Goal: Transaction & Acquisition: Purchase product/service

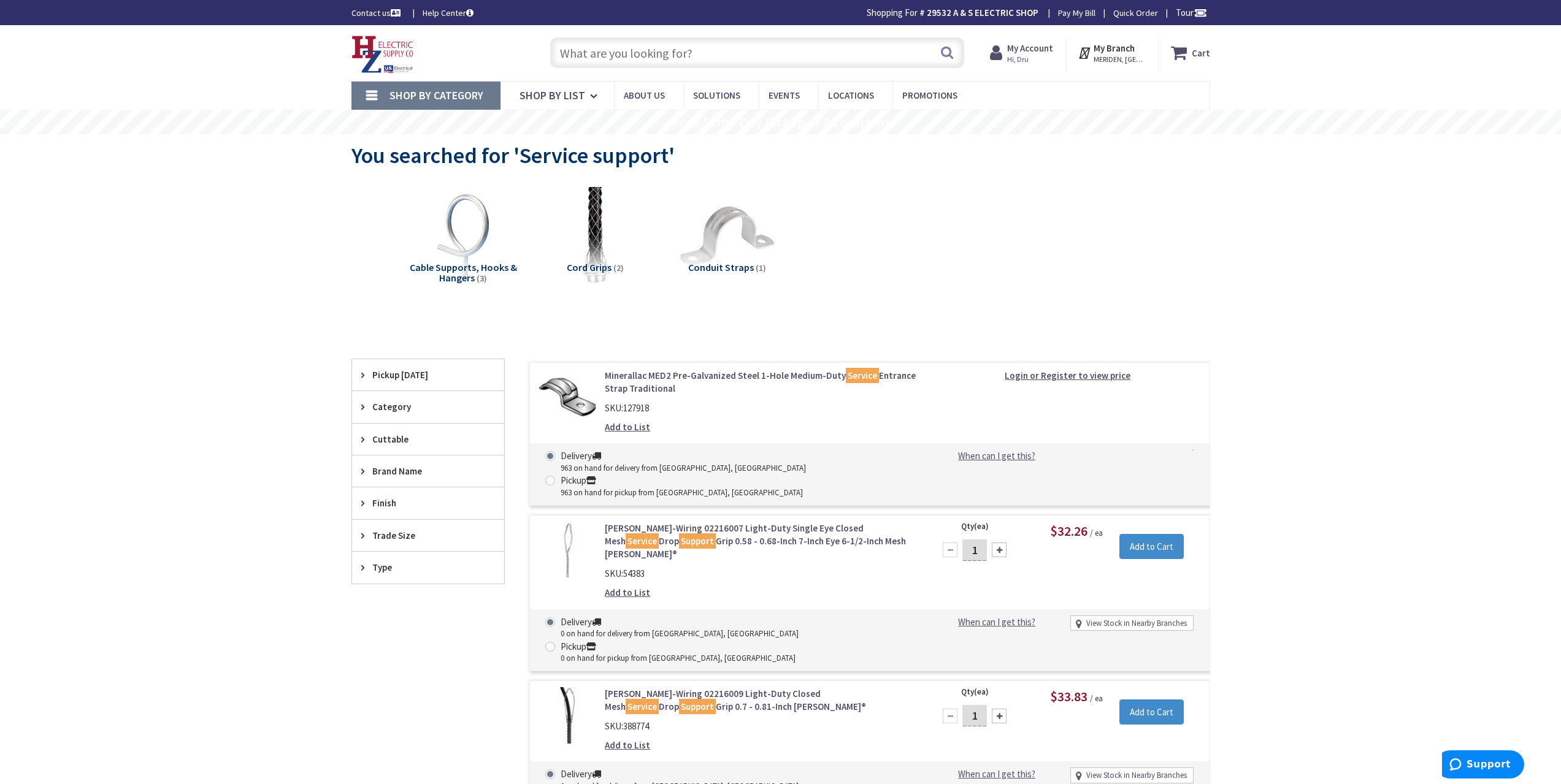
click at [738, 51] on input "text" at bounding box center [757, 52] width 414 height 31
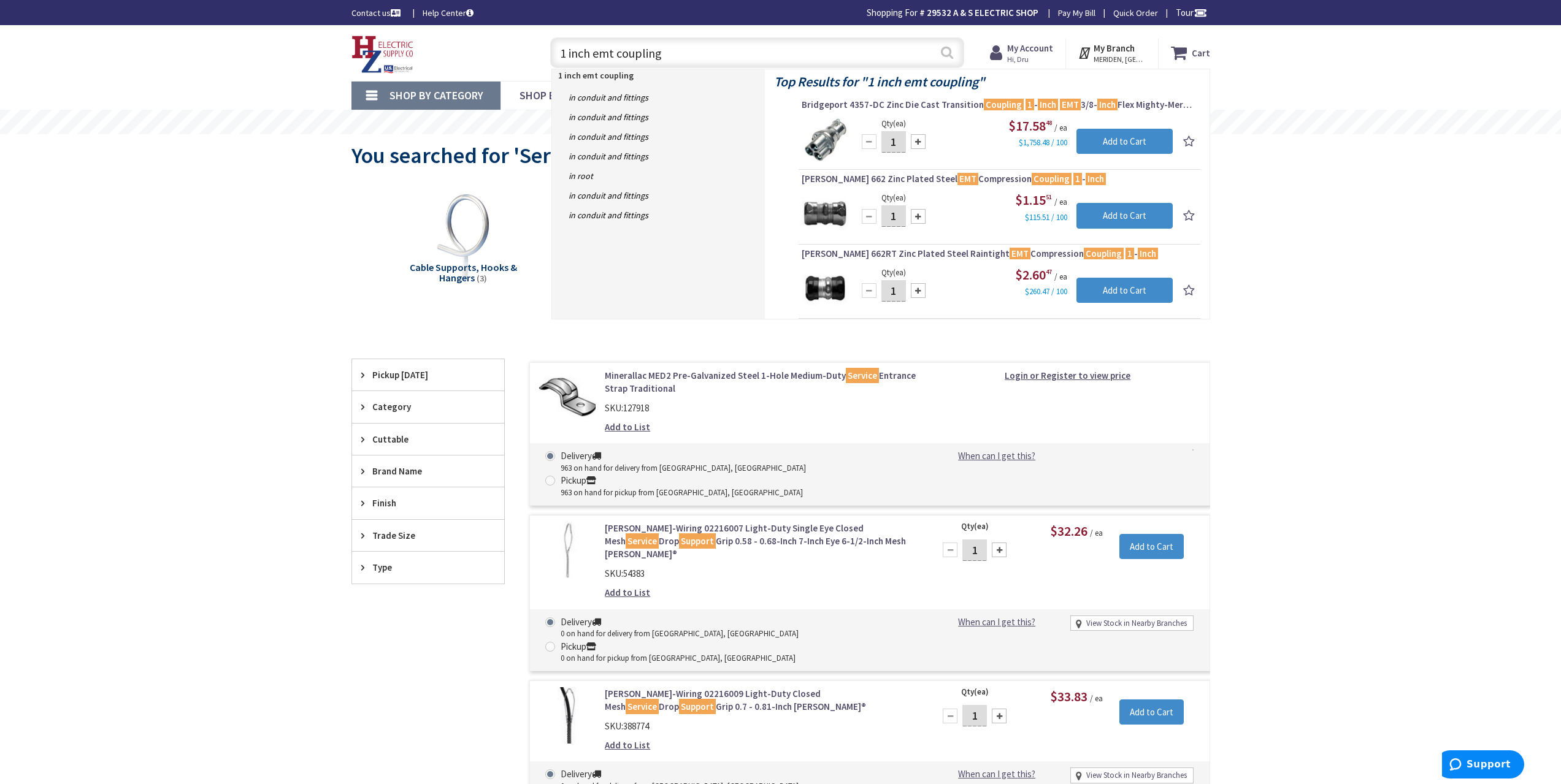
type input "1 inch emt coupling"
click at [949, 51] on button "Search" at bounding box center [947, 52] width 16 height 28
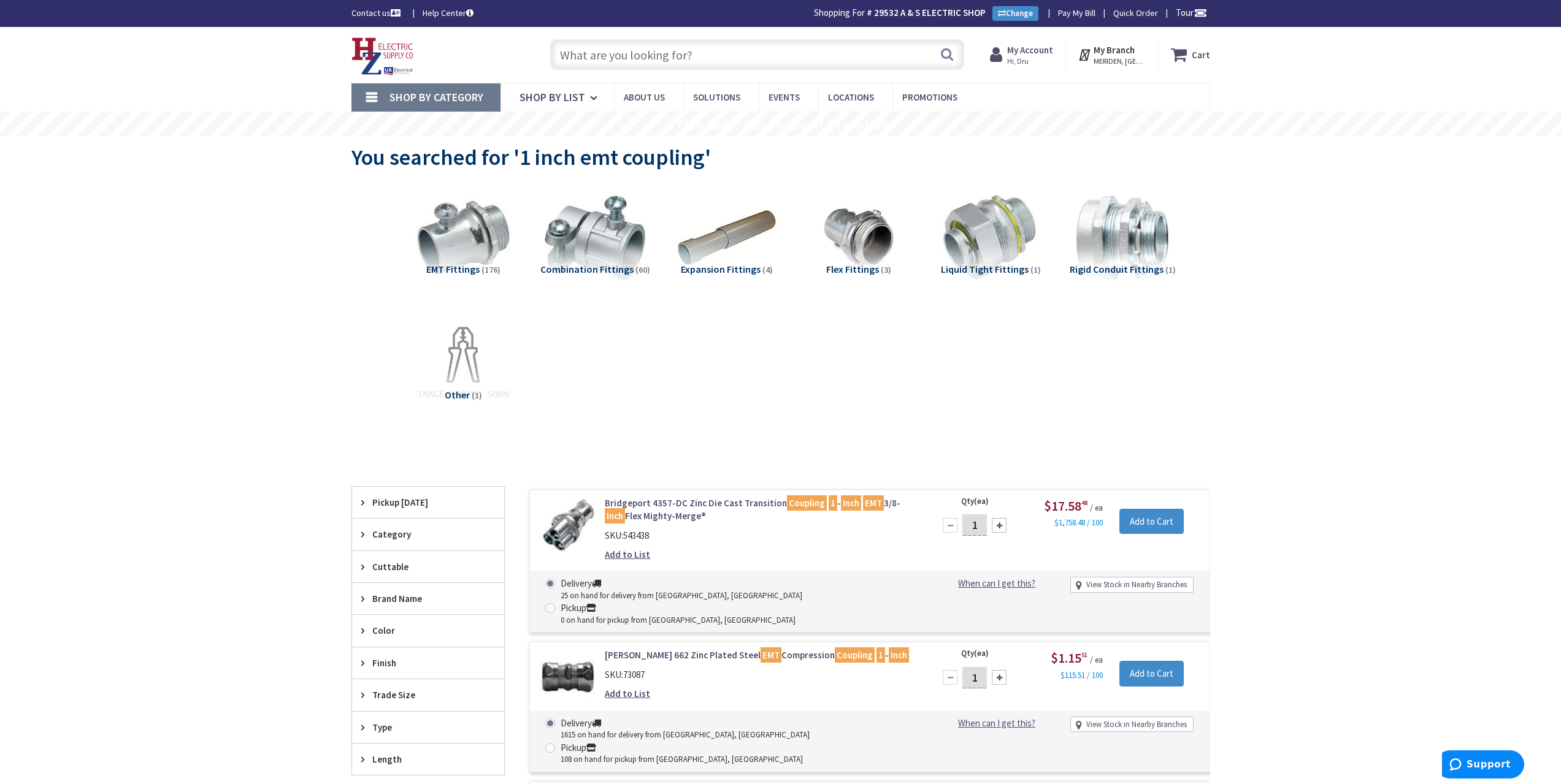
click at [686, 52] on input "text" at bounding box center [757, 54] width 414 height 31
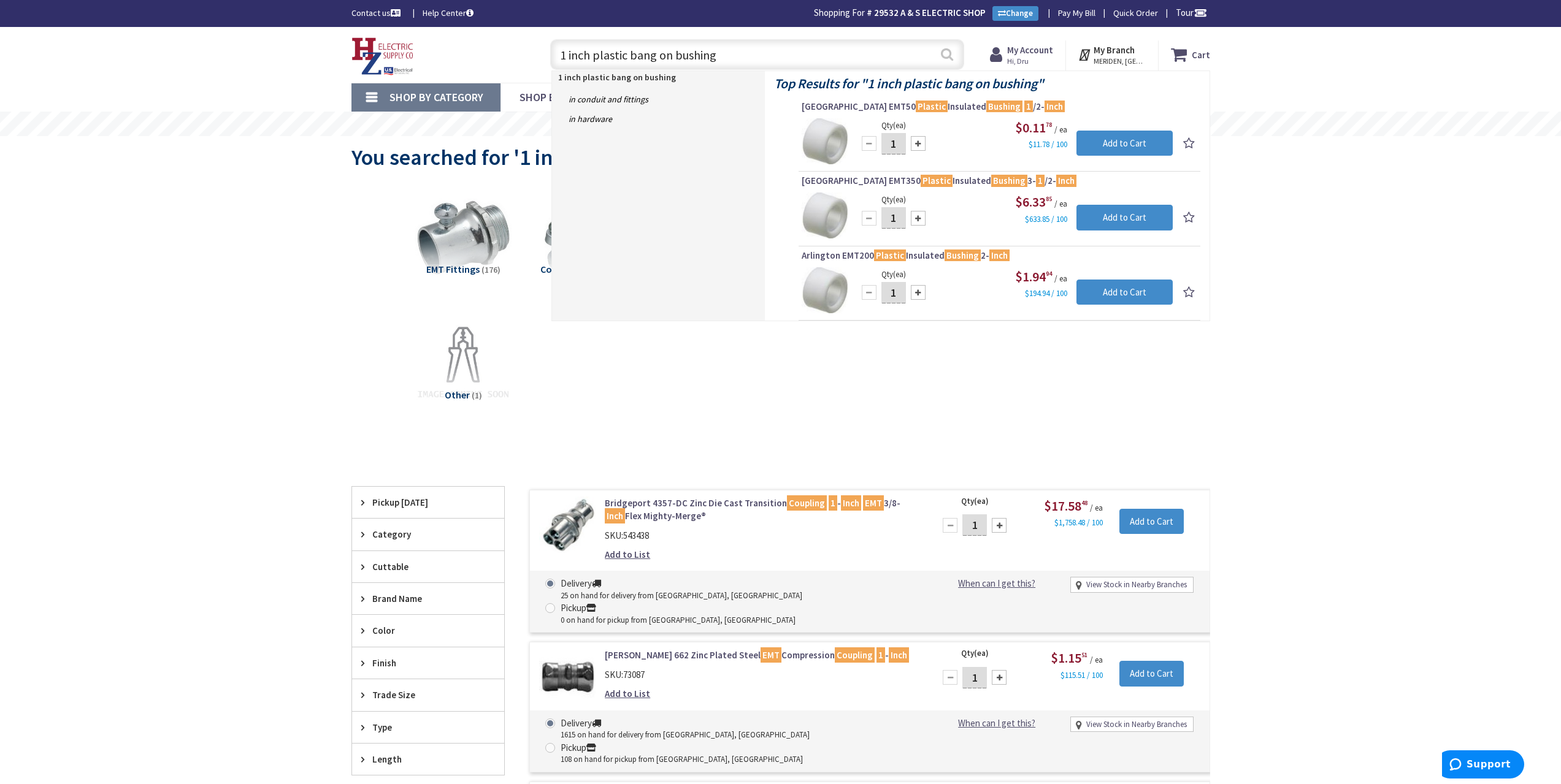
type input "1 inch plastic bang on bushing"
click at [952, 54] on button "Search" at bounding box center [947, 54] width 16 height 28
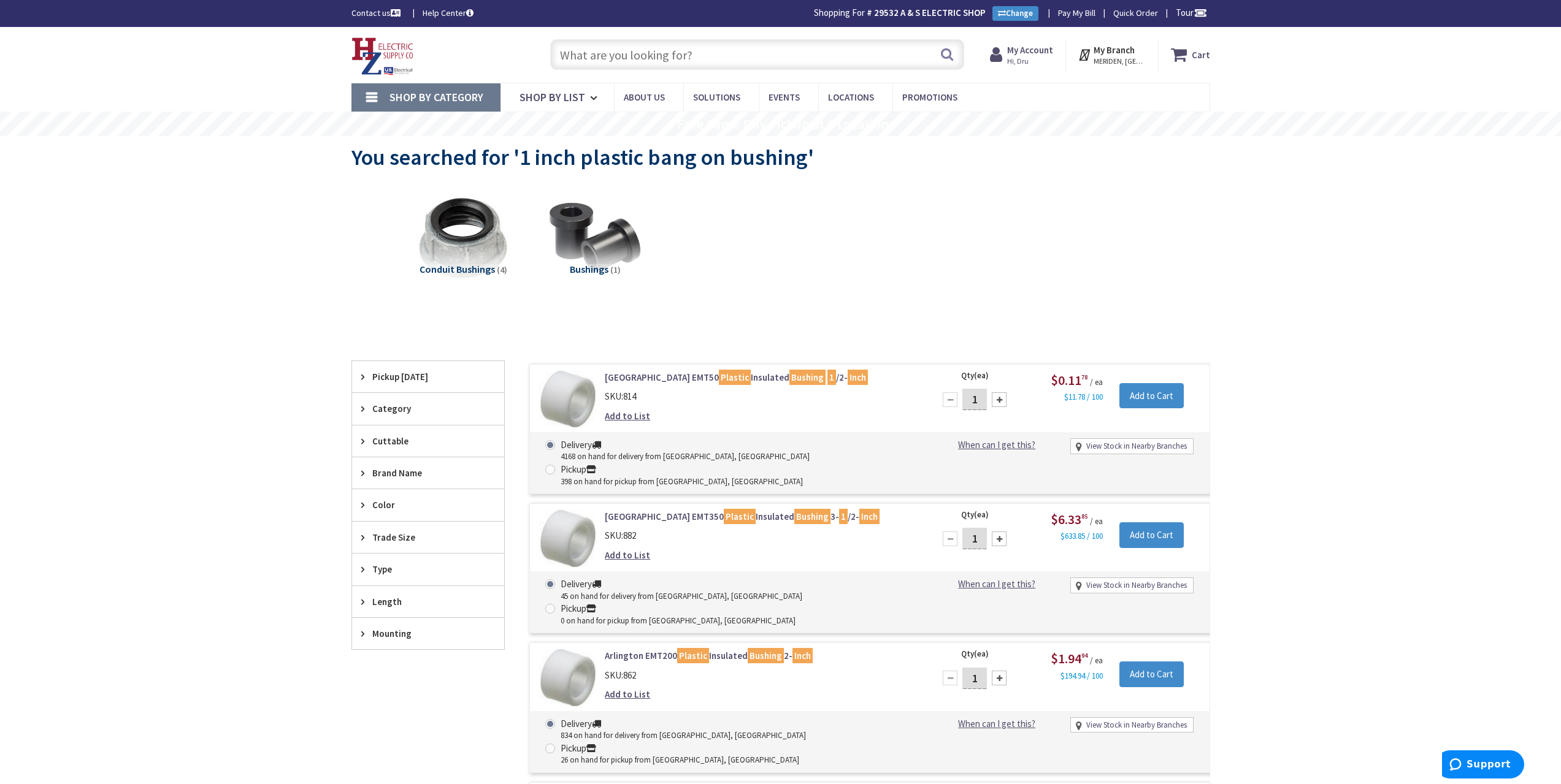
click at [709, 59] on input "text" at bounding box center [757, 54] width 414 height 31
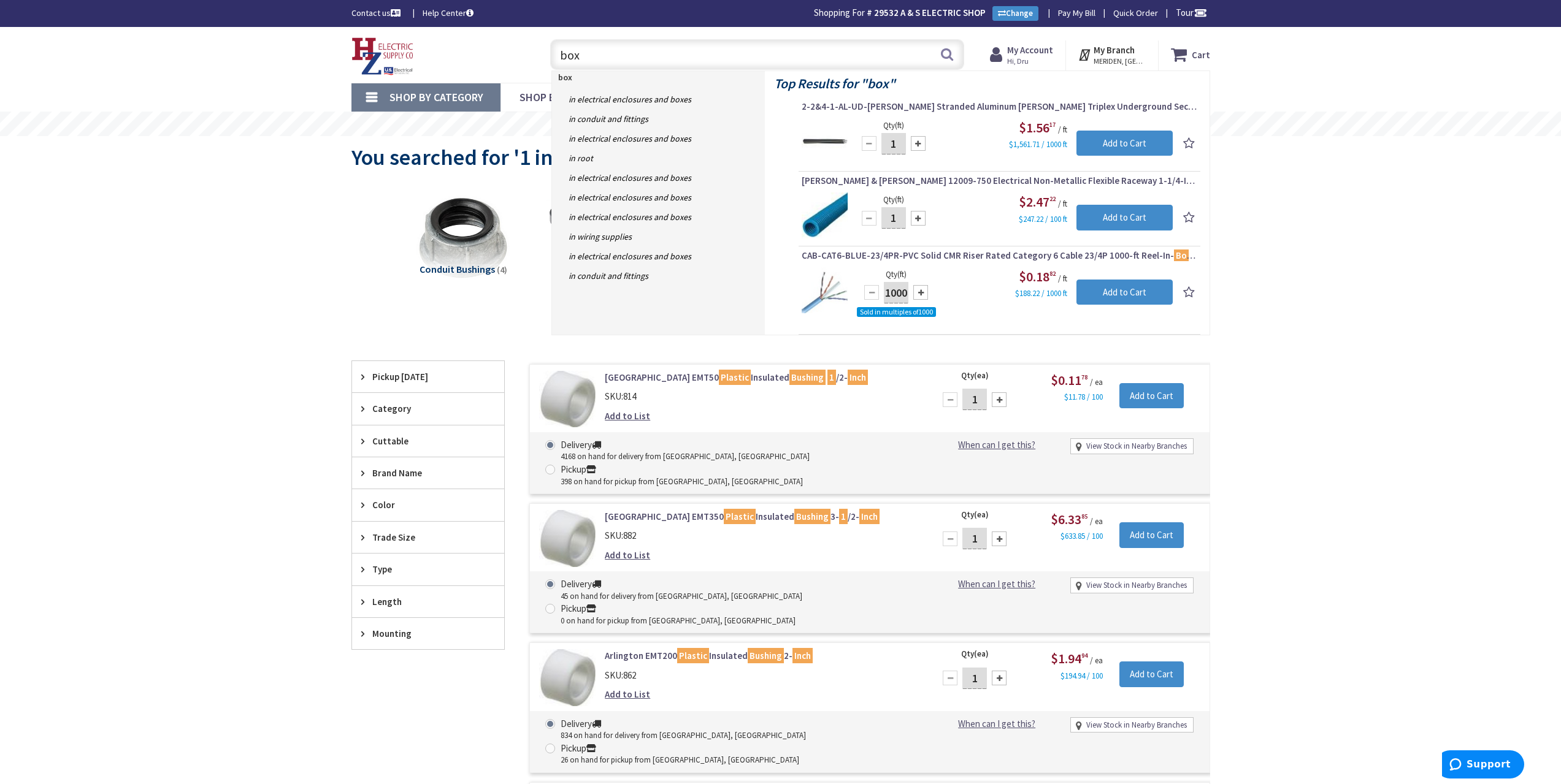
type input "box"
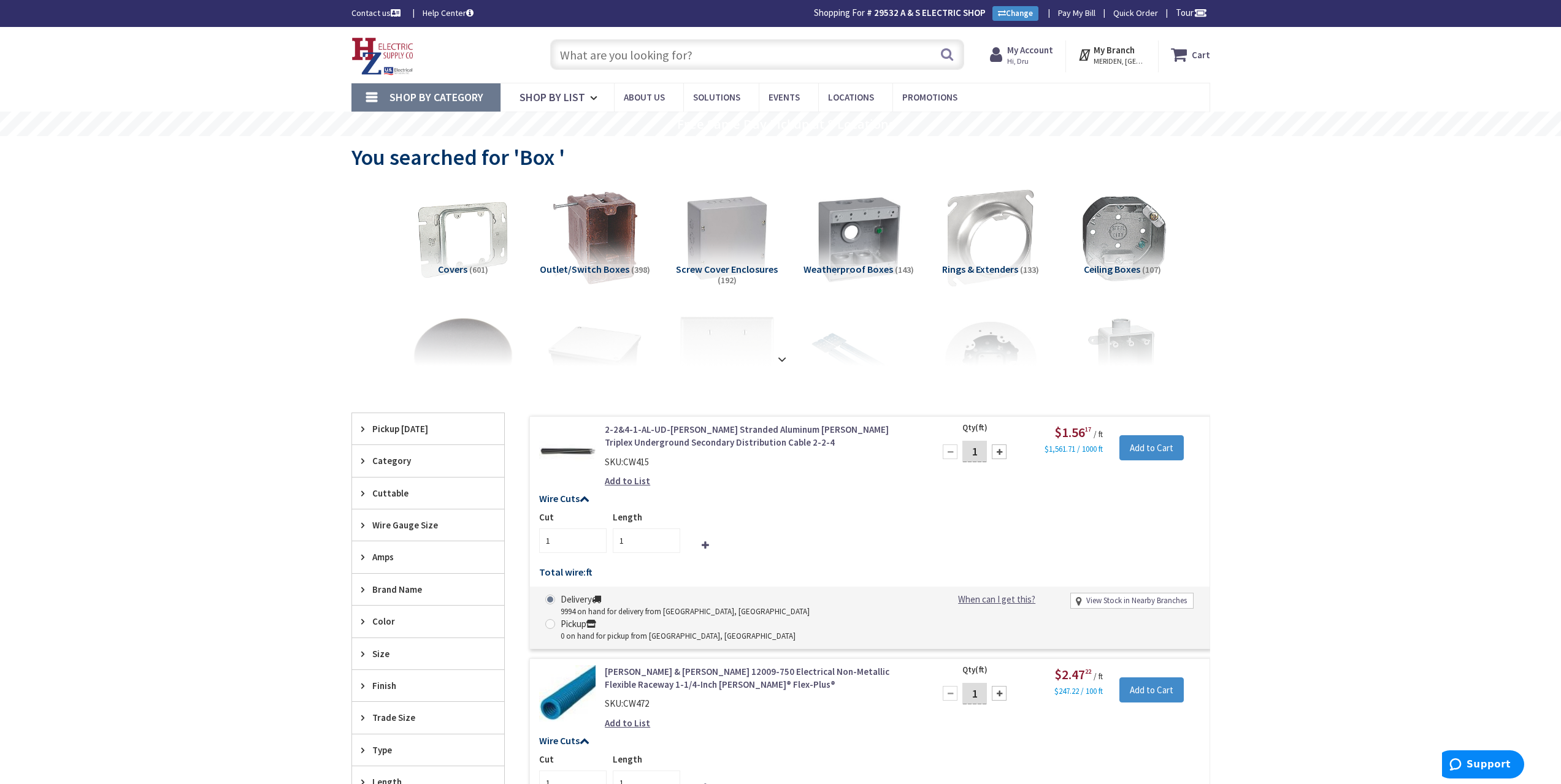
click at [753, 53] on input "text" at bounding box center [757, 54] width 414 height 31
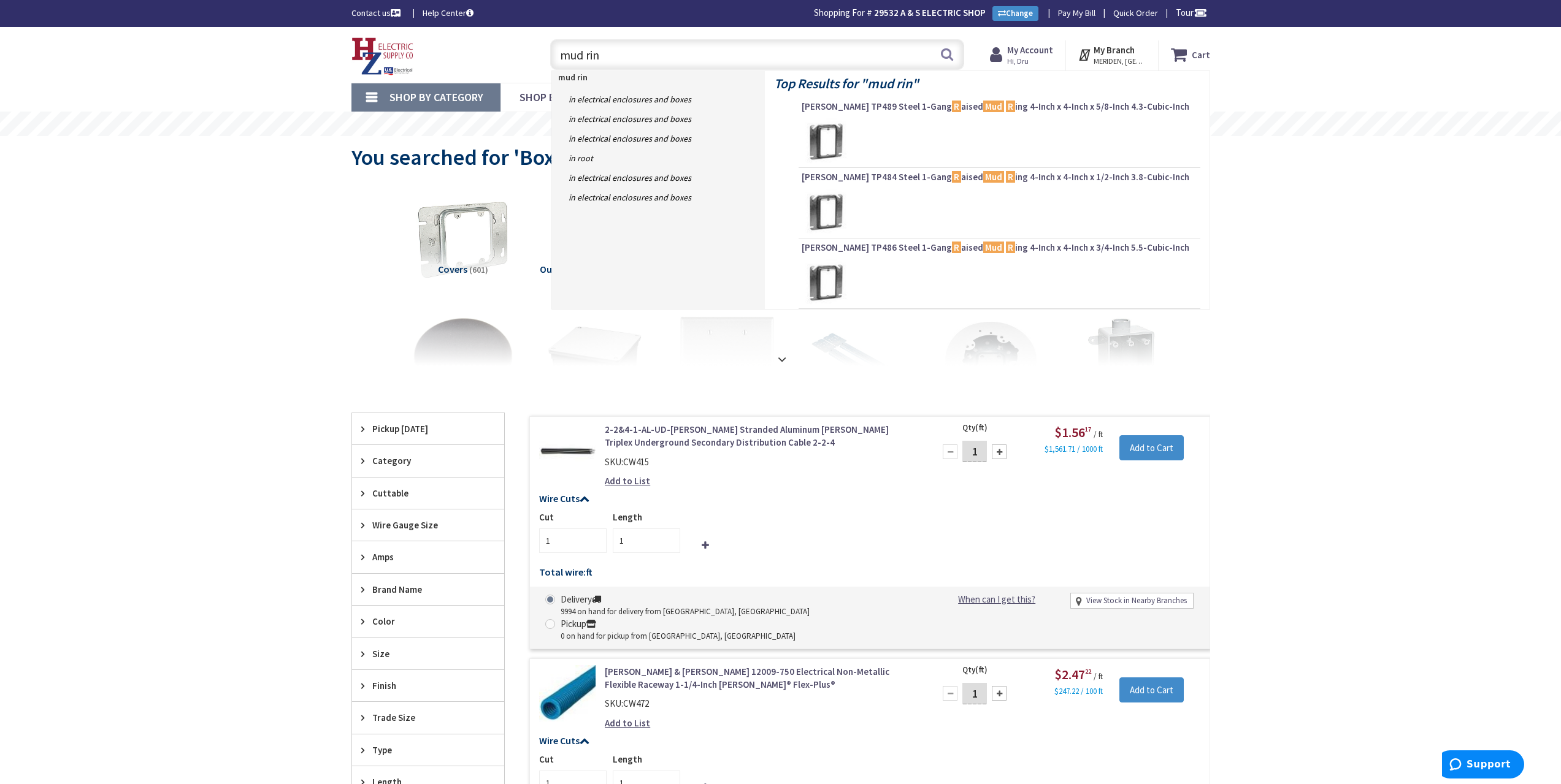
type input "mud ring"
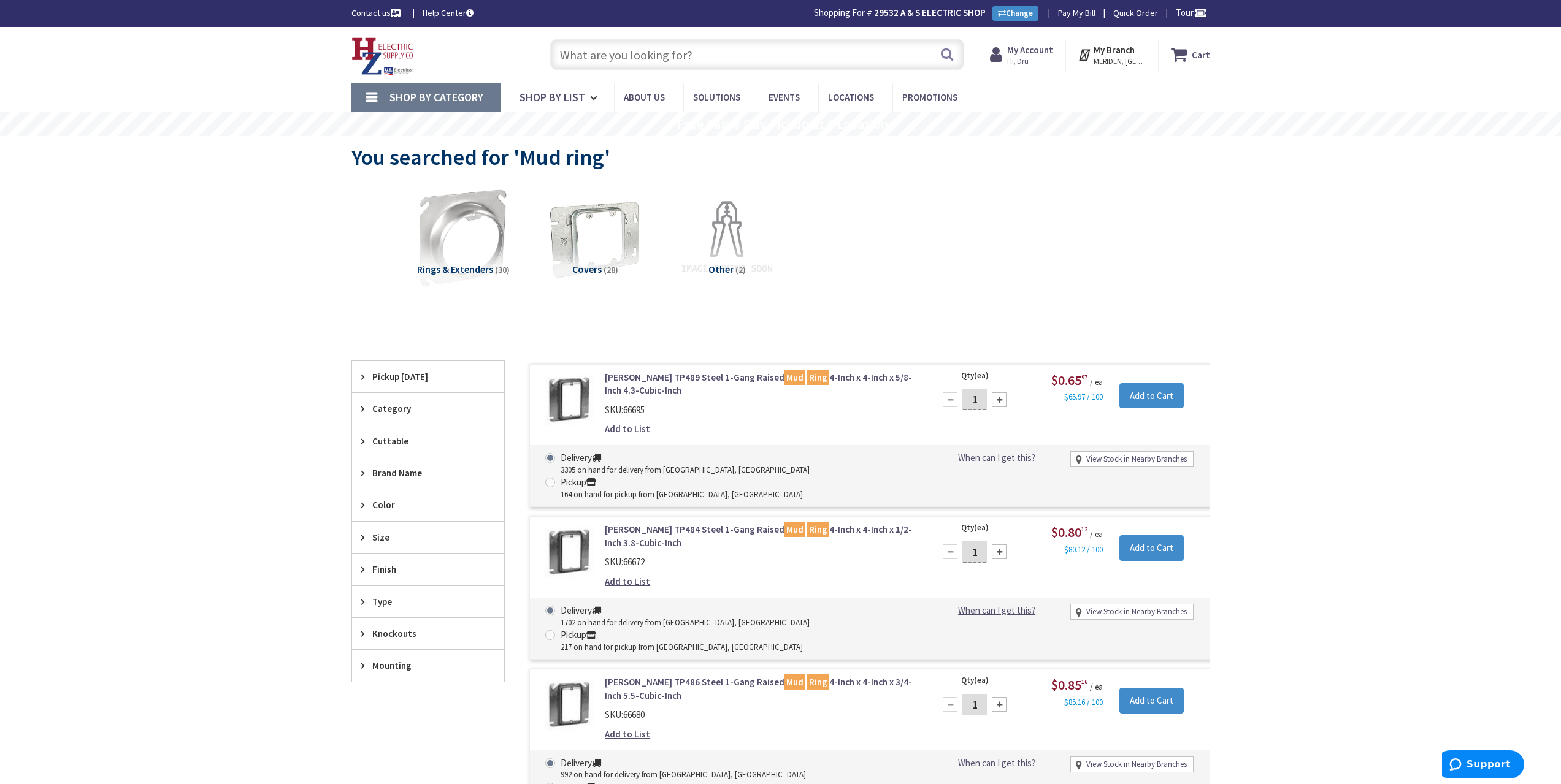
click at [709, 58] on input "text" at bounding box center [757, 54] width 414 height 31
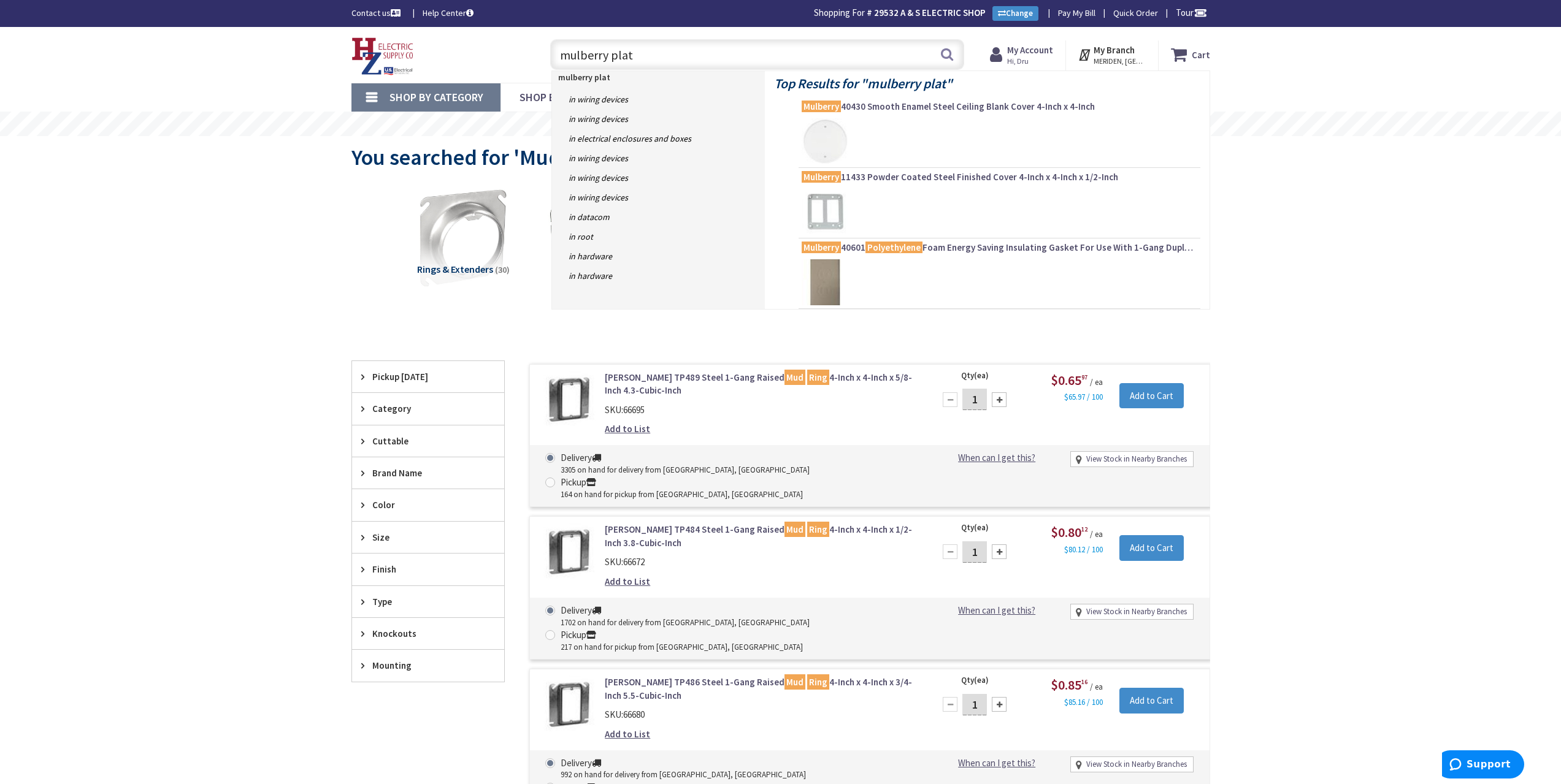
type input "mulberry plate"
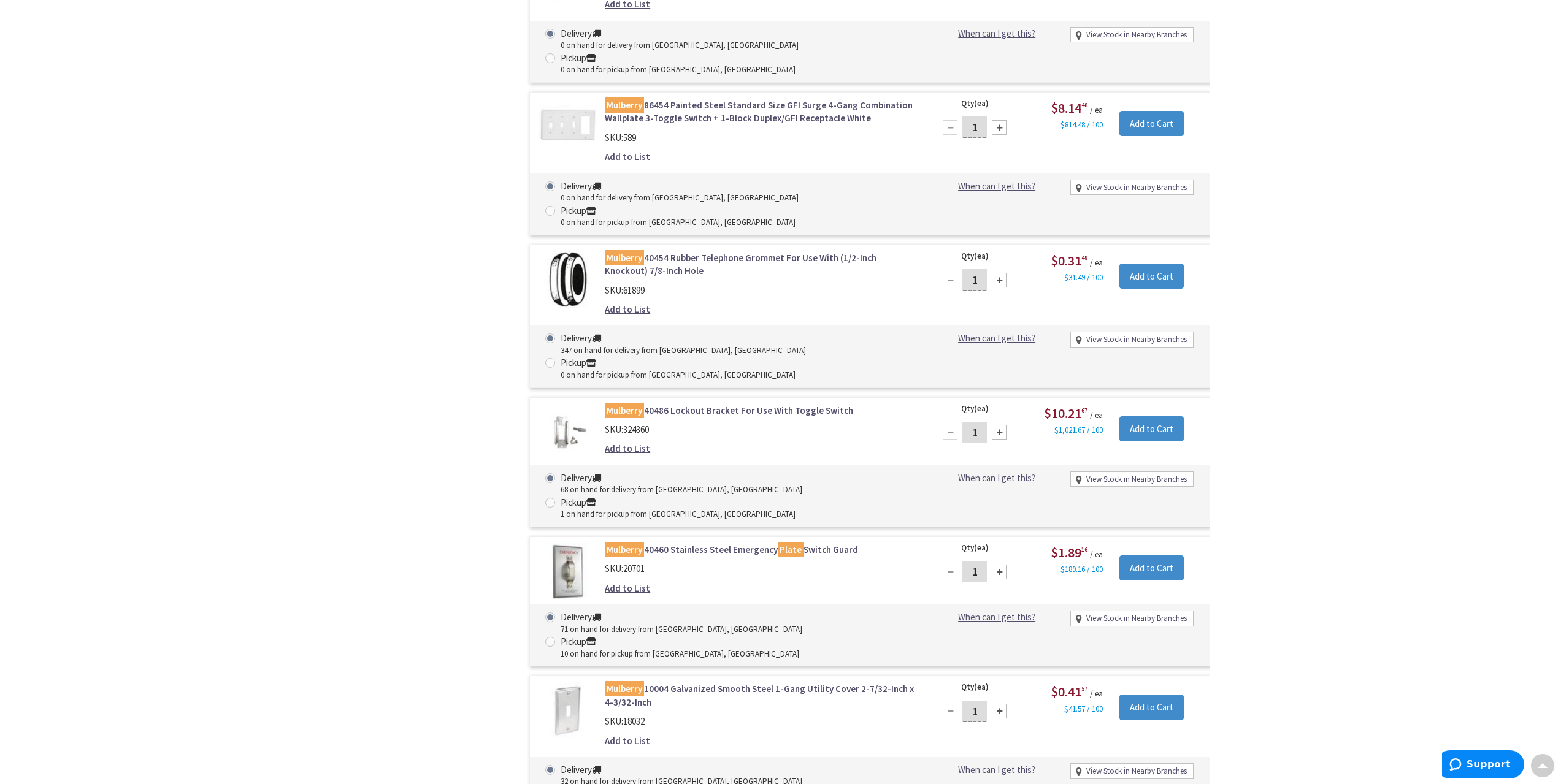
scroll to position [8021, 0]
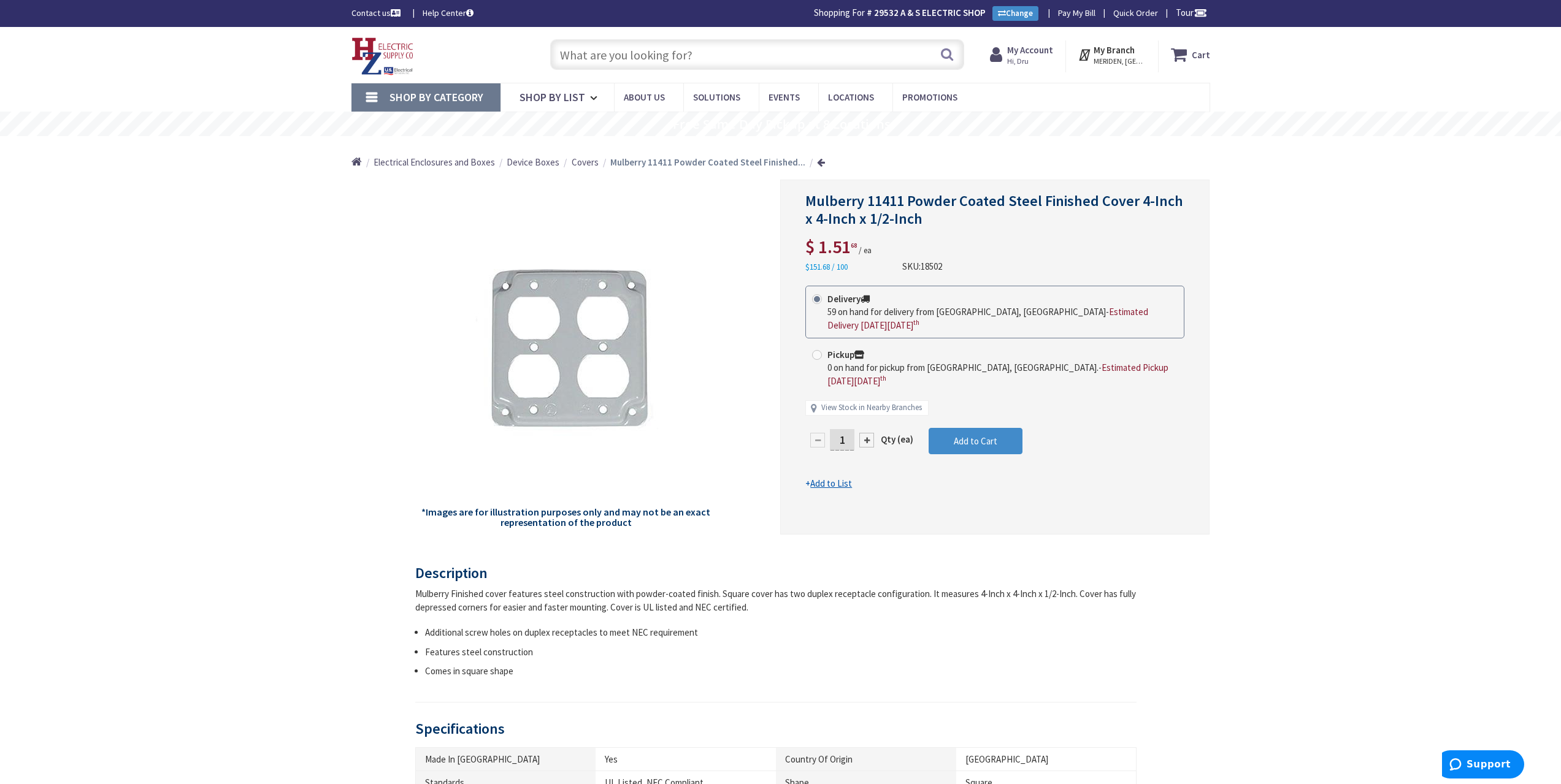
click at [781, 54] on input "text" at bounding box center [757, 54] width 414 height 31
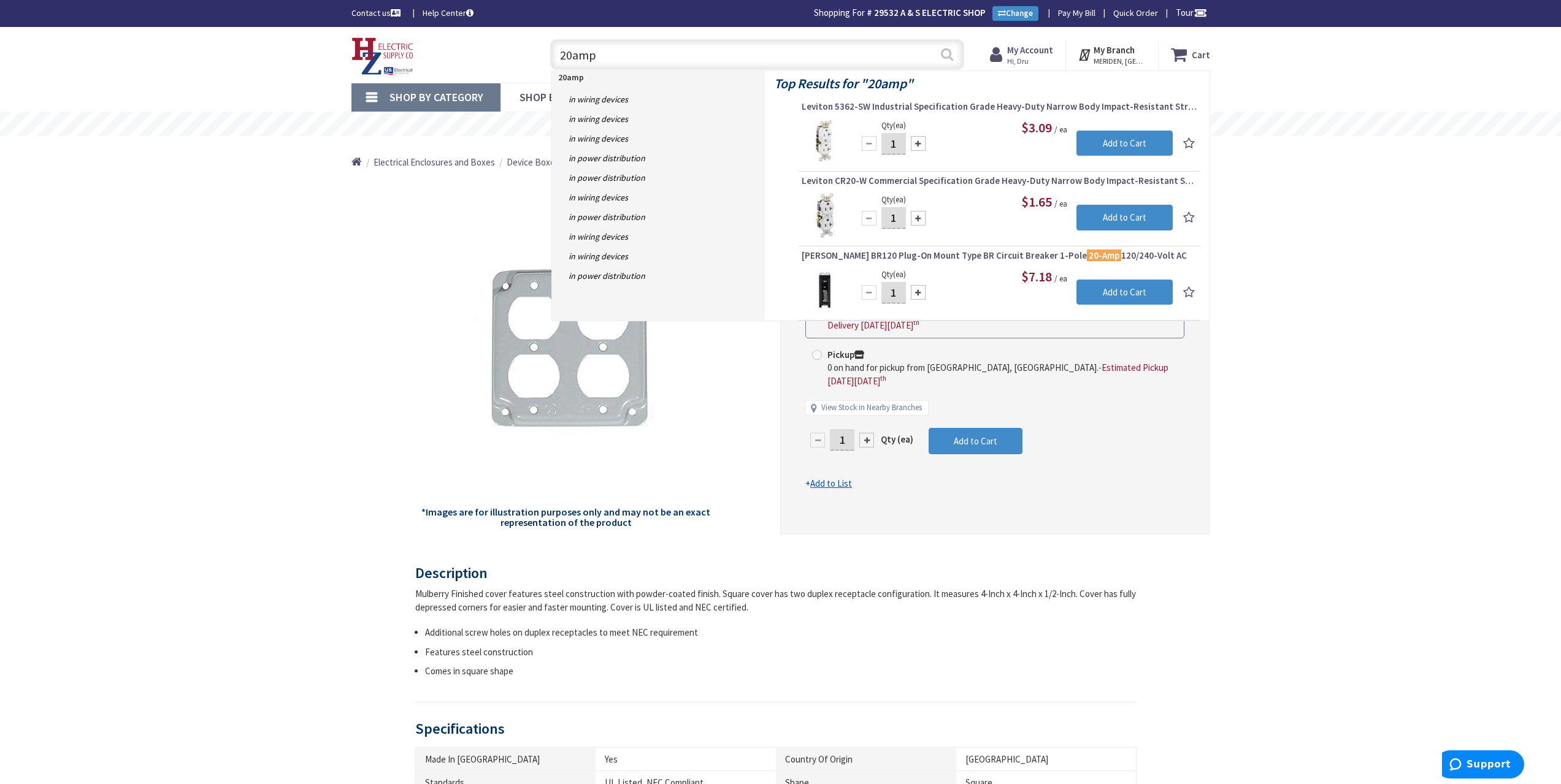
type input "20amp"
click at [944, 57] on button "Search" at bounding box center [947, 54] width 16 height 28
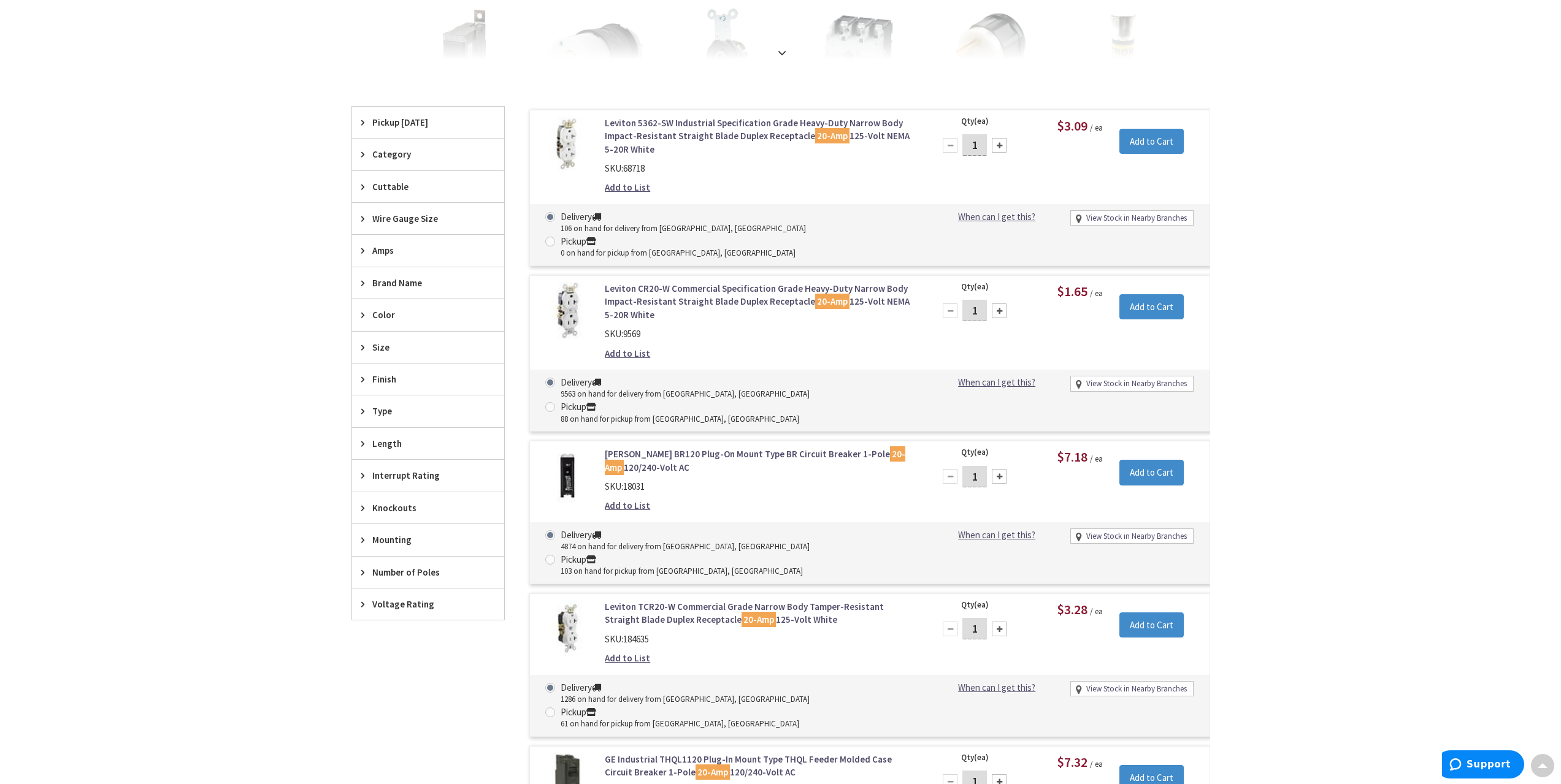
scroll to position [308, 0]
drag, startPoint x: 712, startPoint y: 161, endPoint x: 560, endPoint y: 331, distance: 228.0
drag, startPoint x: 560, startPoint y: 331, endPoint x: 1428, endPoint y: 285, distance: 869.2
click at [1428, 285] on div "Skip to Content Toggle Nav Search Cart My Cart Close" at bounding box center [780, 461] width 1561 height 1484
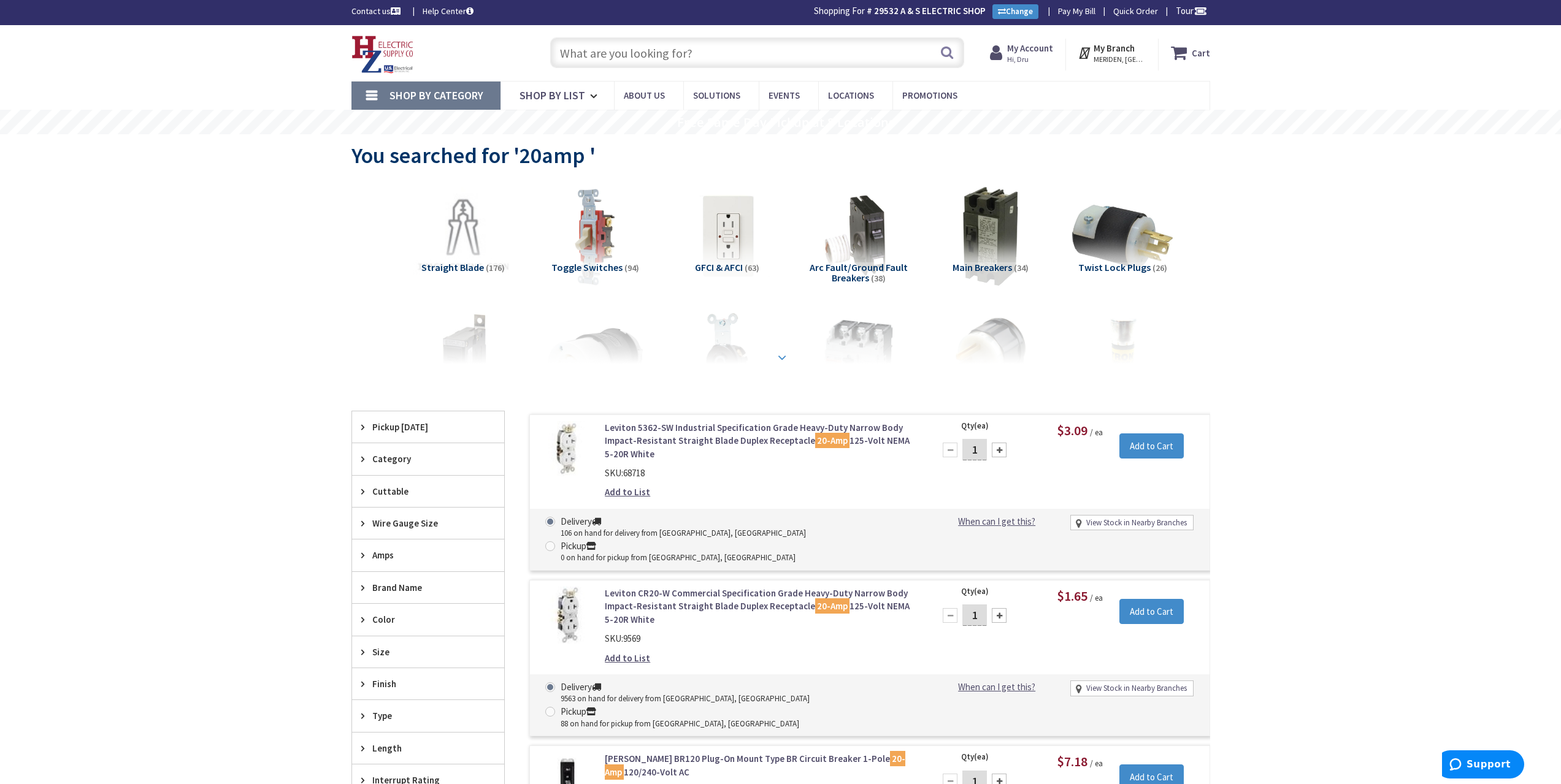
scroll to position [0, 0]
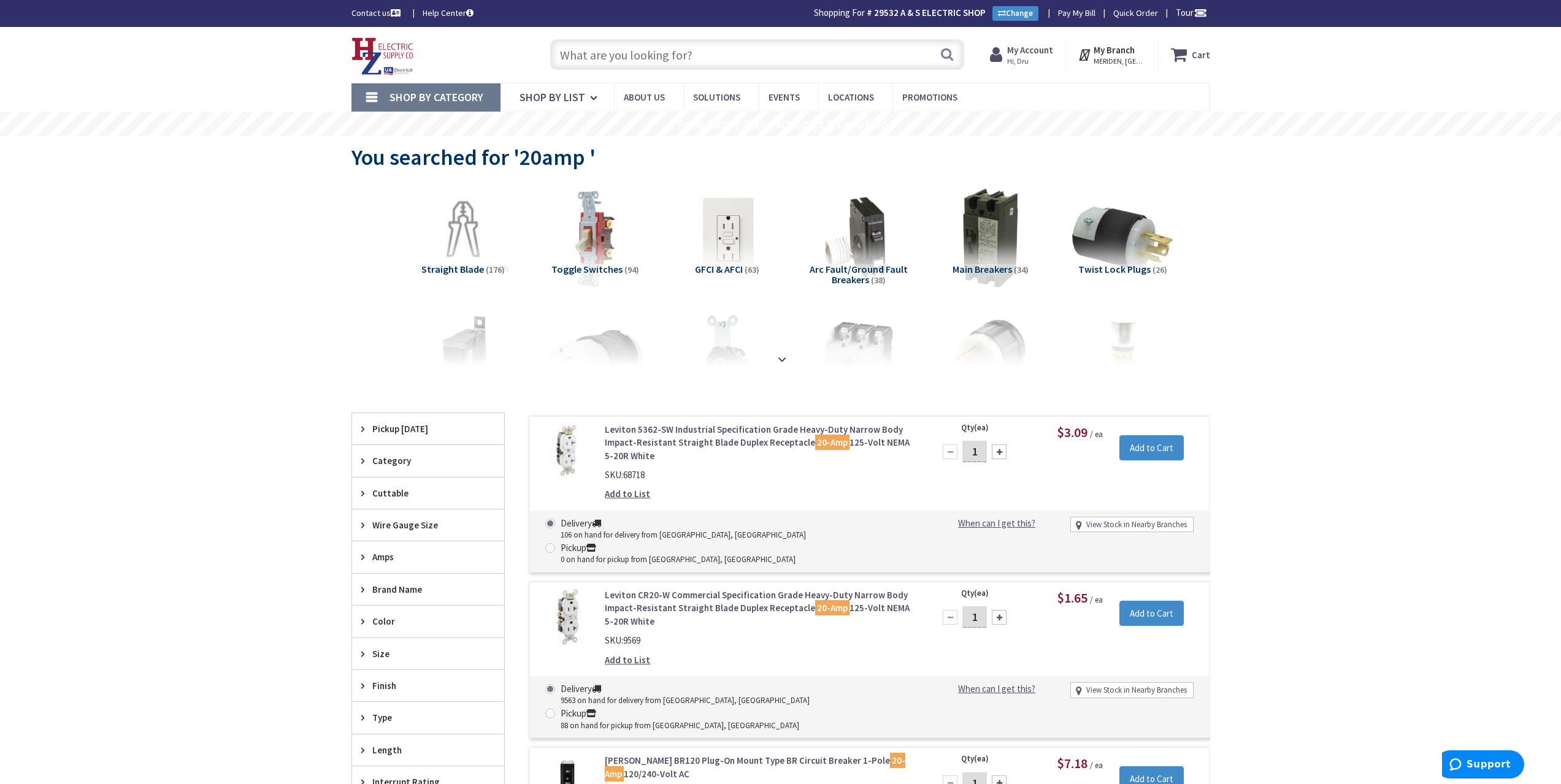
click at [668, 58] on input "text" at bounding box center [757, 54] width 414 height 31
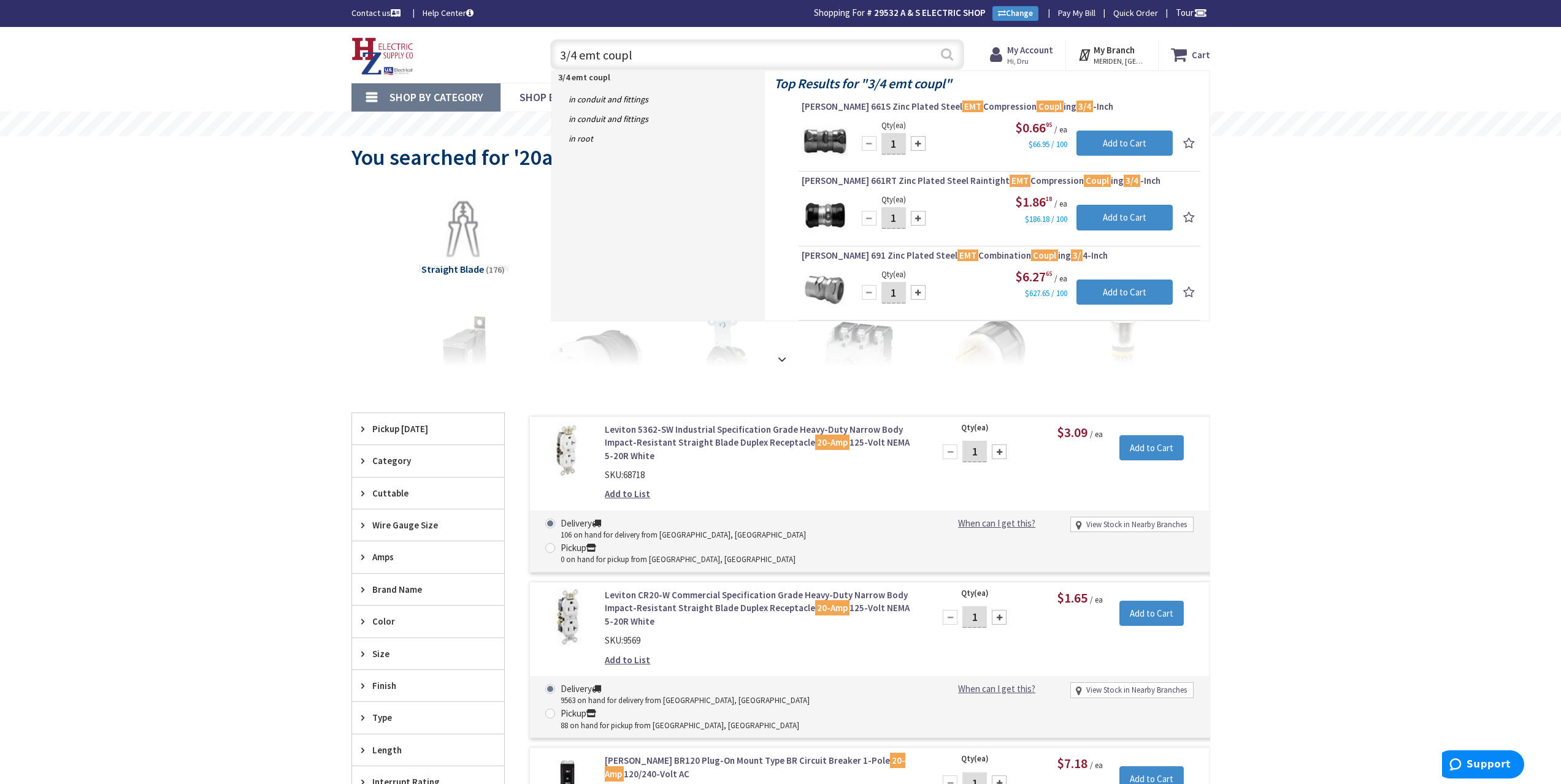
type input "3/4 emt coupl"
click at [955, 59] on button "Search" at bounding box center [947, 54] width 16 height 28
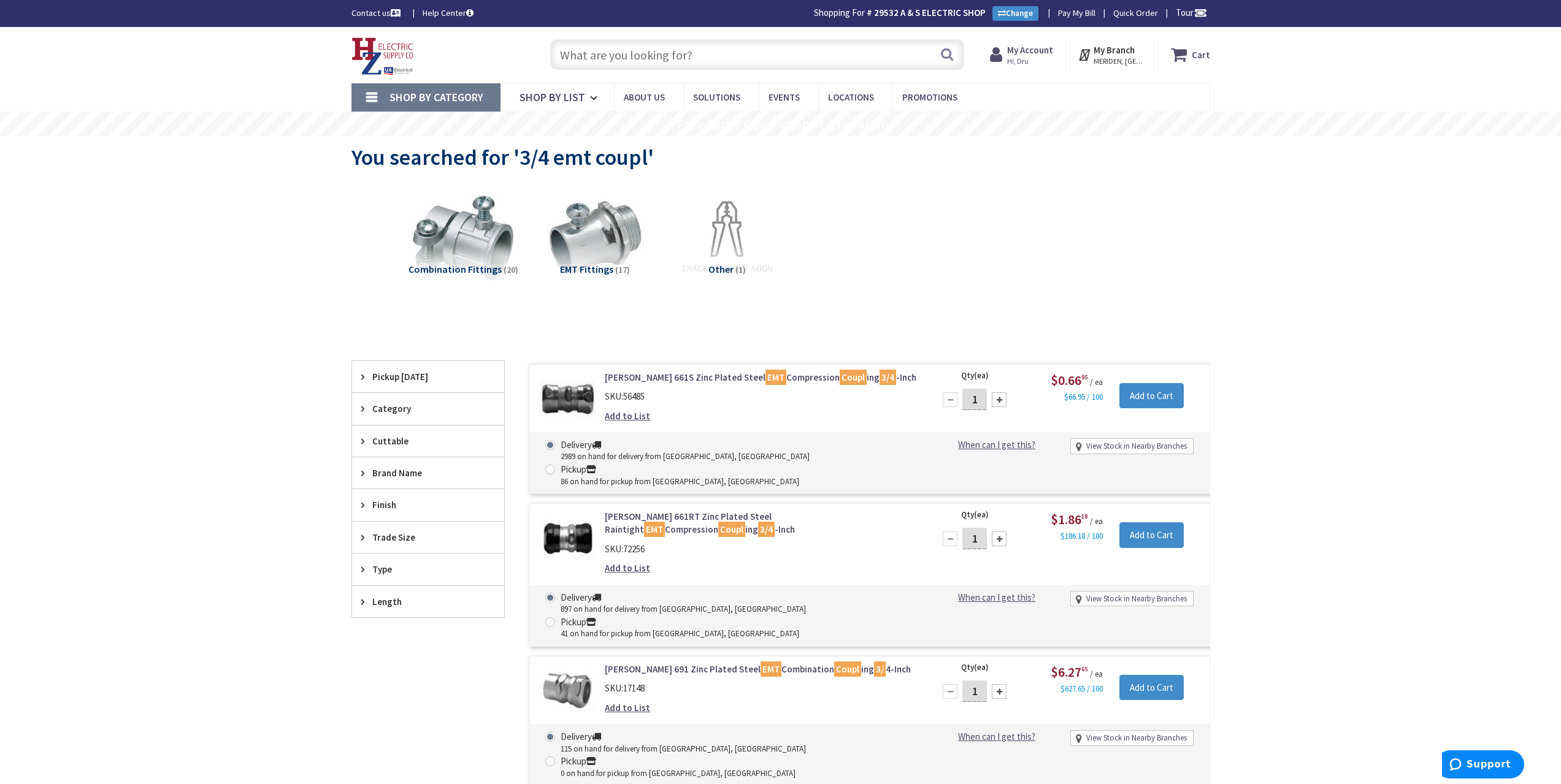
click at [803, 62] on input "text" at bounding box center [757, 54] width 414 height 31
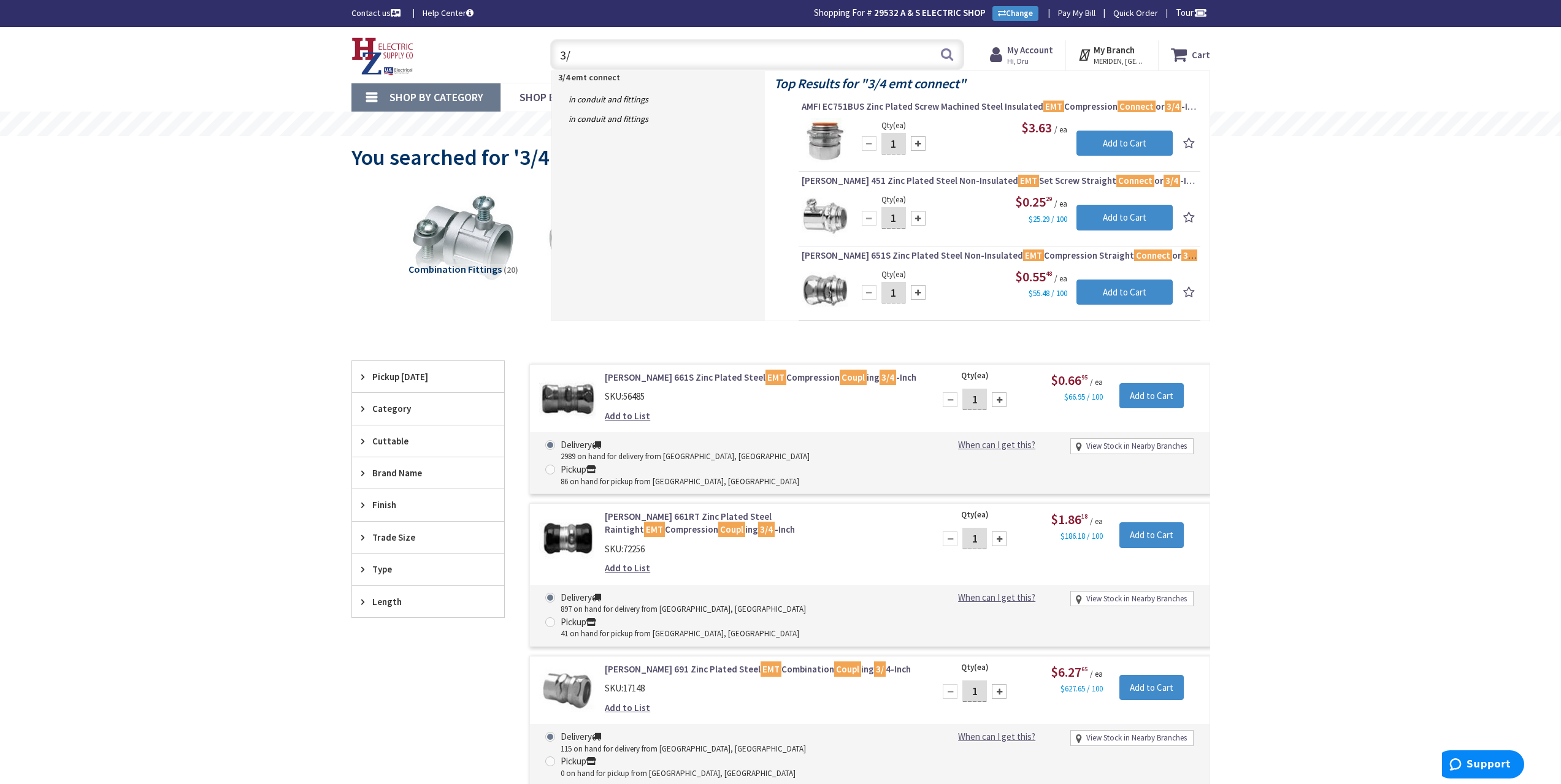
type input "3"
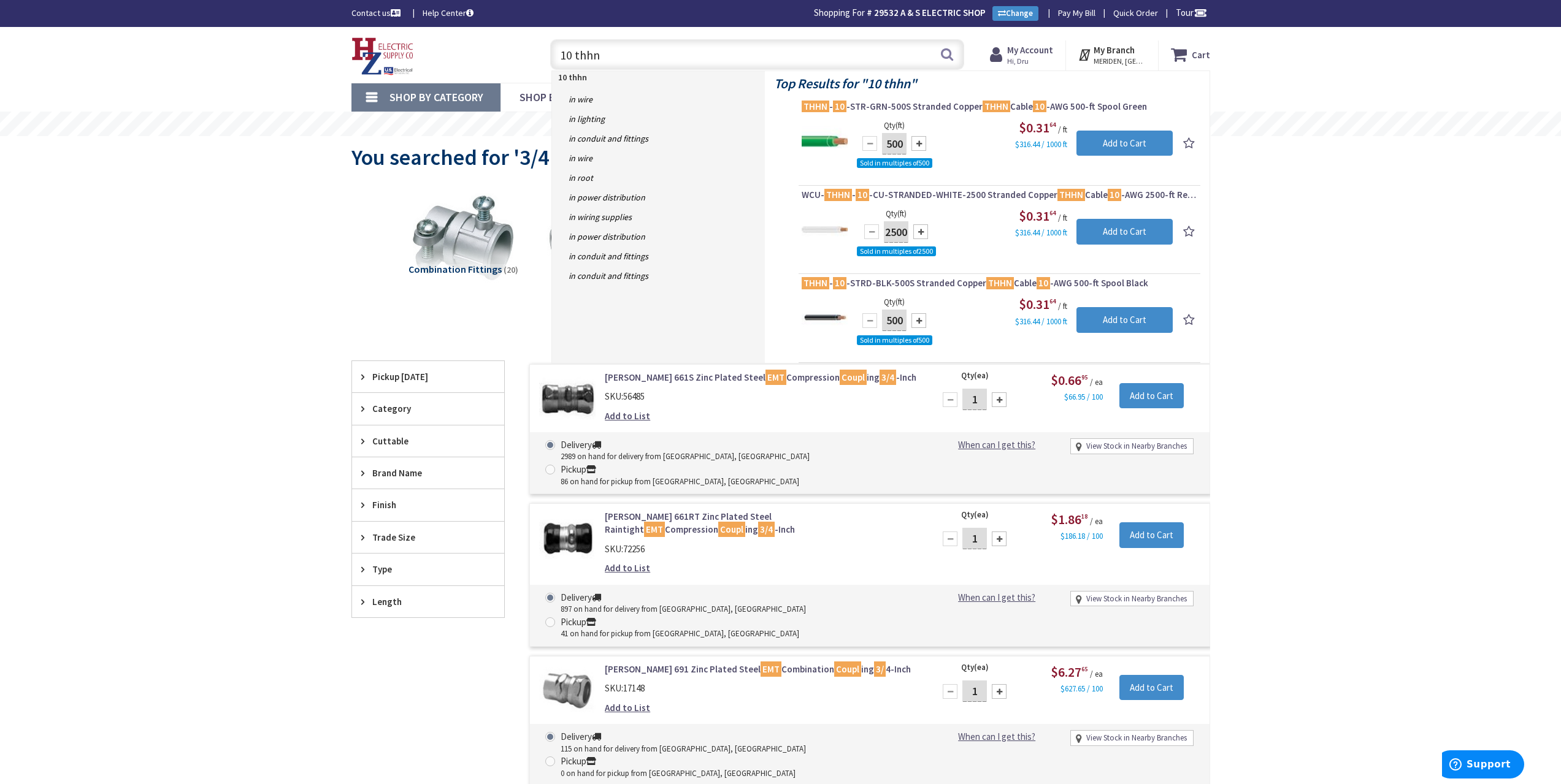
click at [609, 57] on input "10 thhn" at bounding box center [757, 54] width 414 height 31
type input "1"
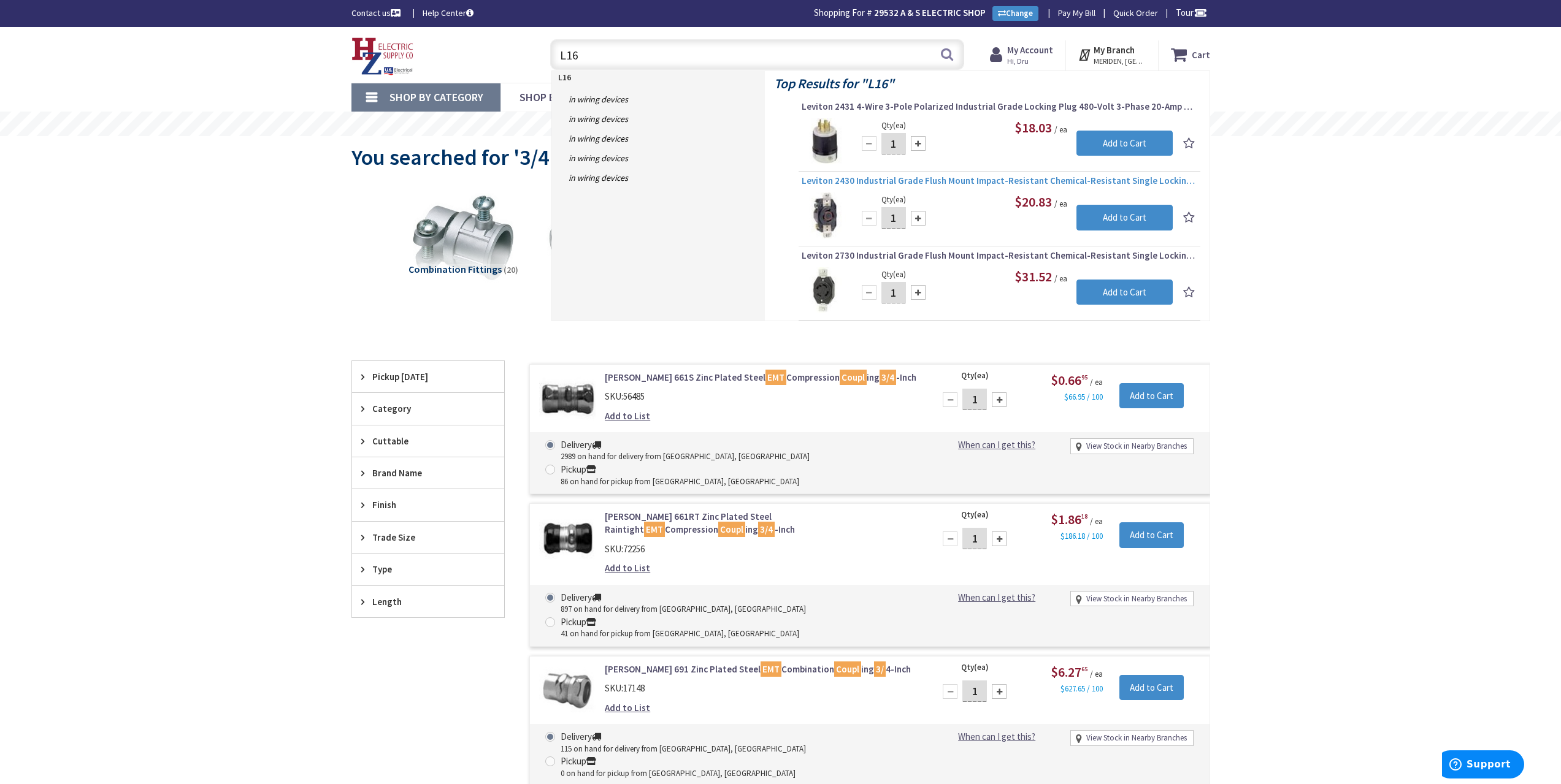
type input "L16"
click at [1101, 177] on span "Leviton 2430 Industrial Grade Flush Mount Impact-Resistant Chemical-Resistant S…" at bounding box center [999, 181] width 395 height 13
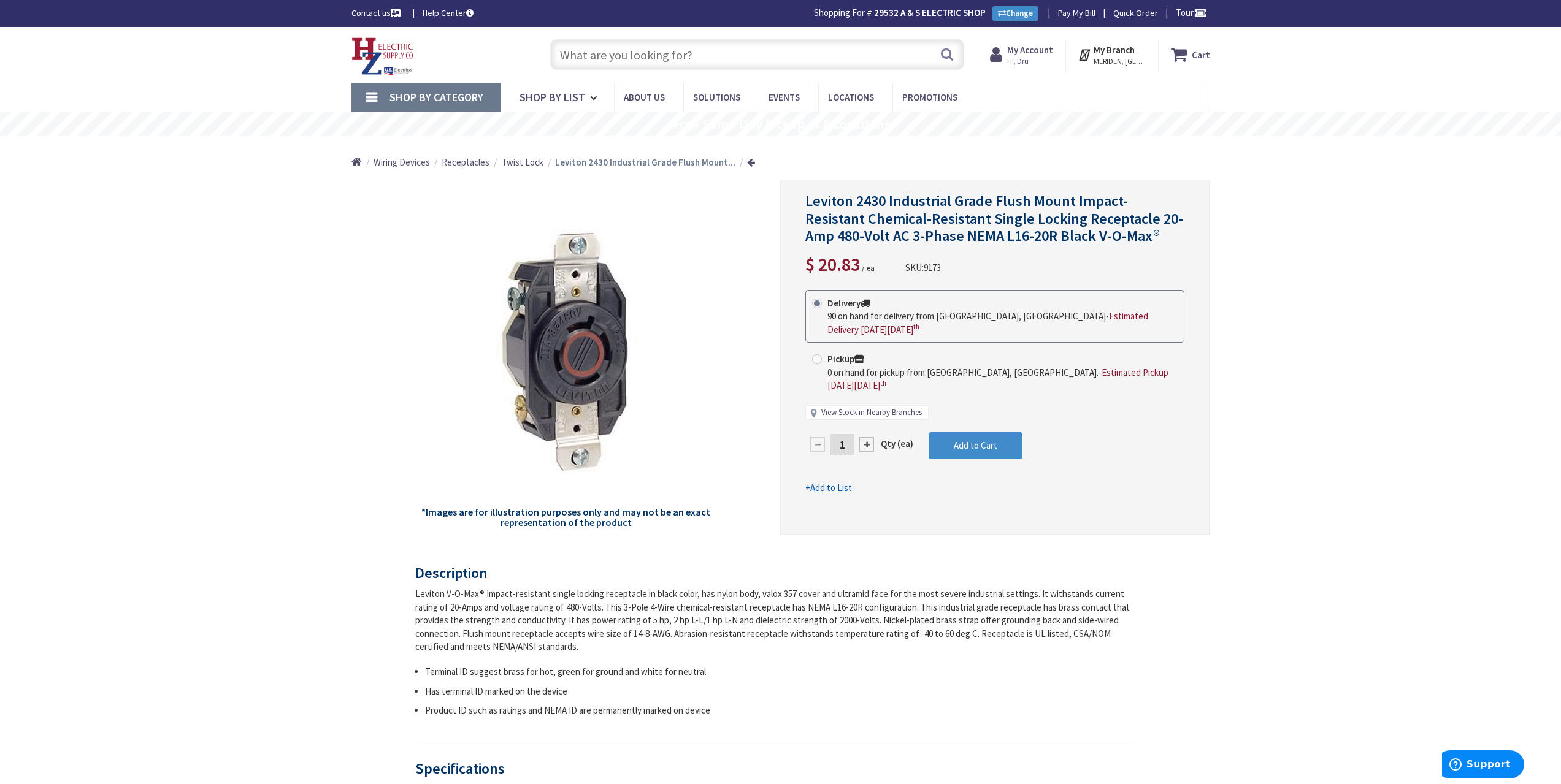
click at [861, 407] on link "View Stock in Nearby Branches" at bounding box center [871, 413] width 100 height 12
select select "data-availability"
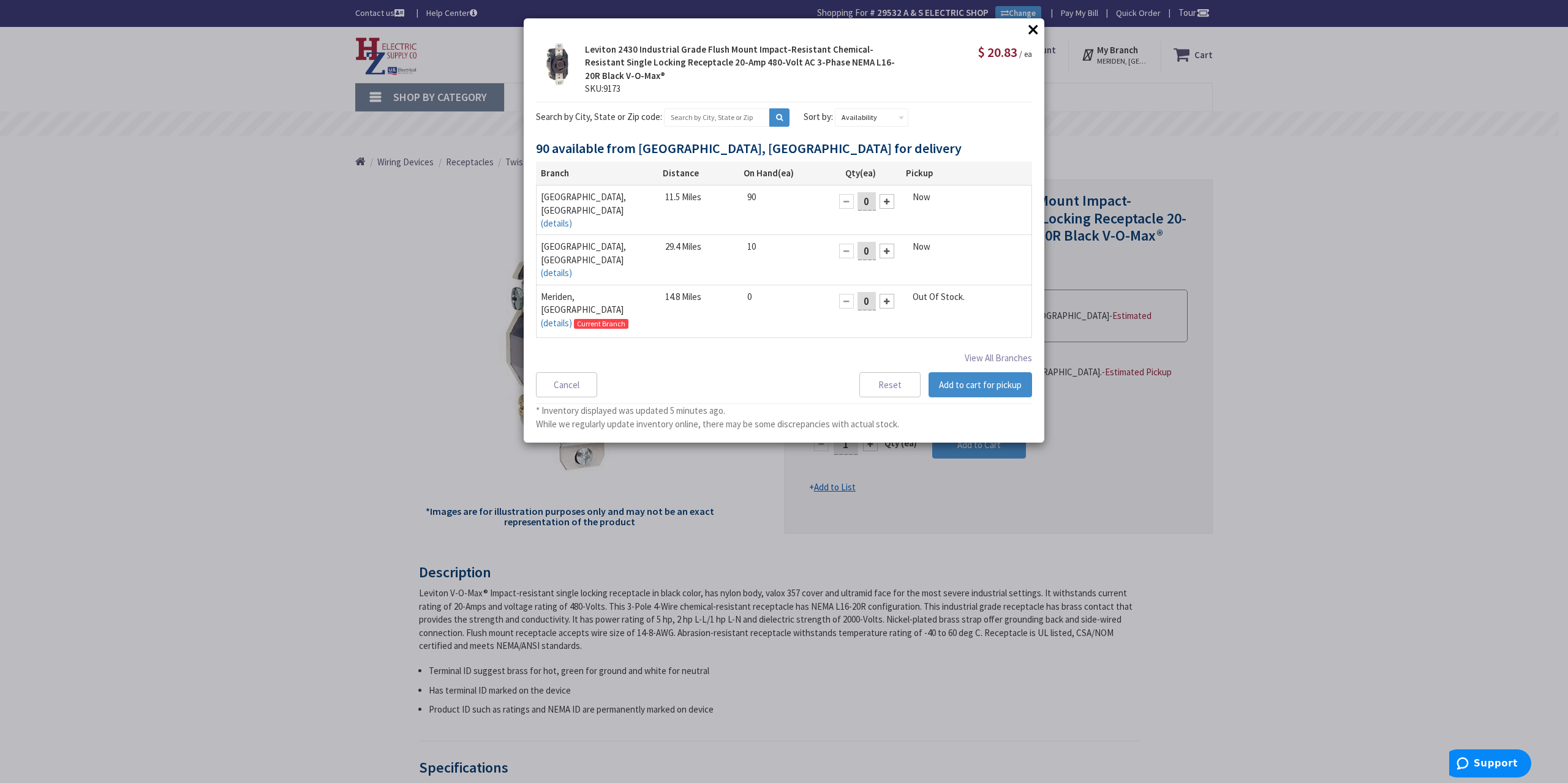
click at [1032, 28] on button "×" at bounding box center [1033, 29] width 18 height 18
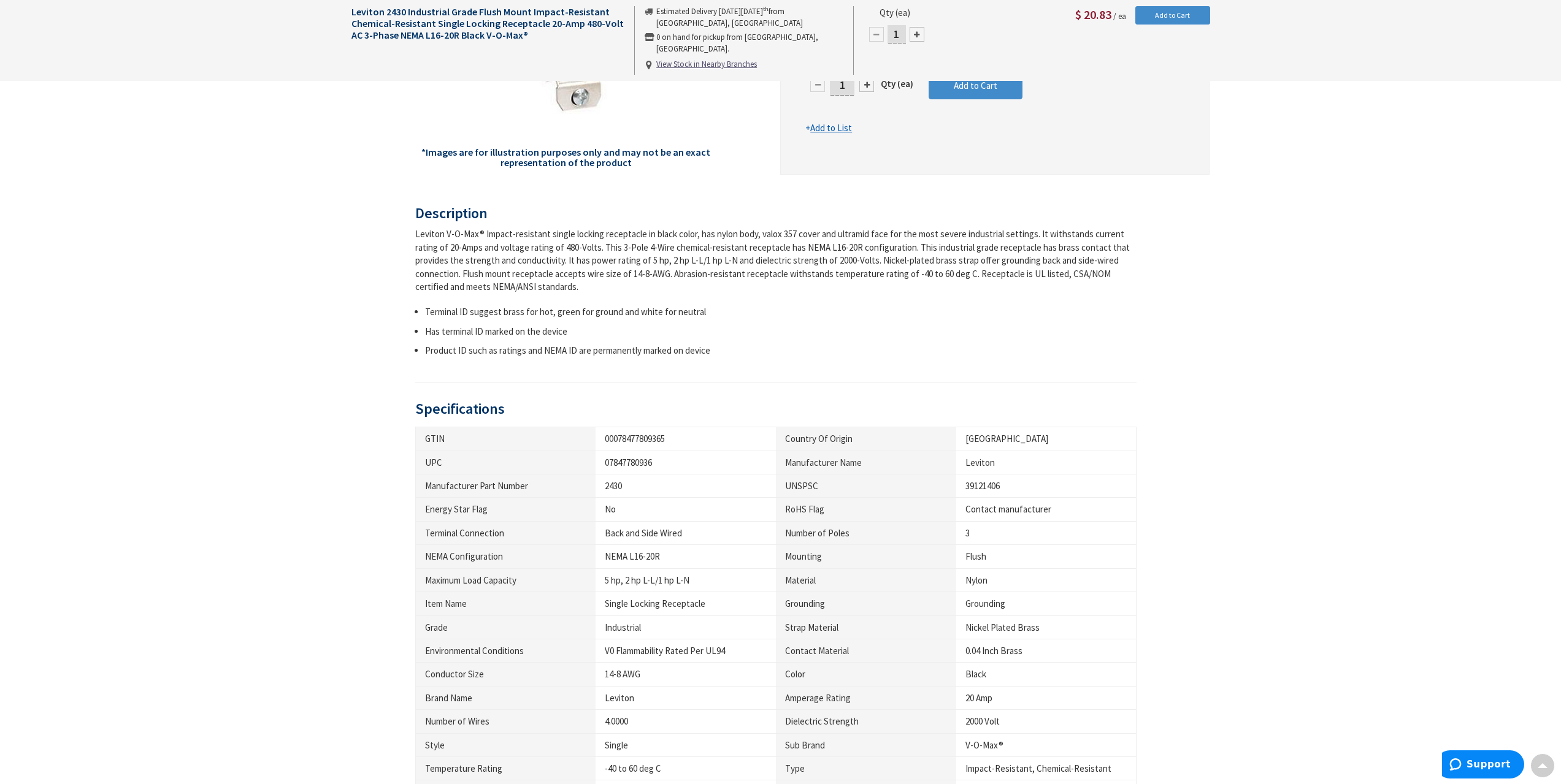
scroll to position [491, 0]
